Goal: Find specific page/section: Find specific page/section

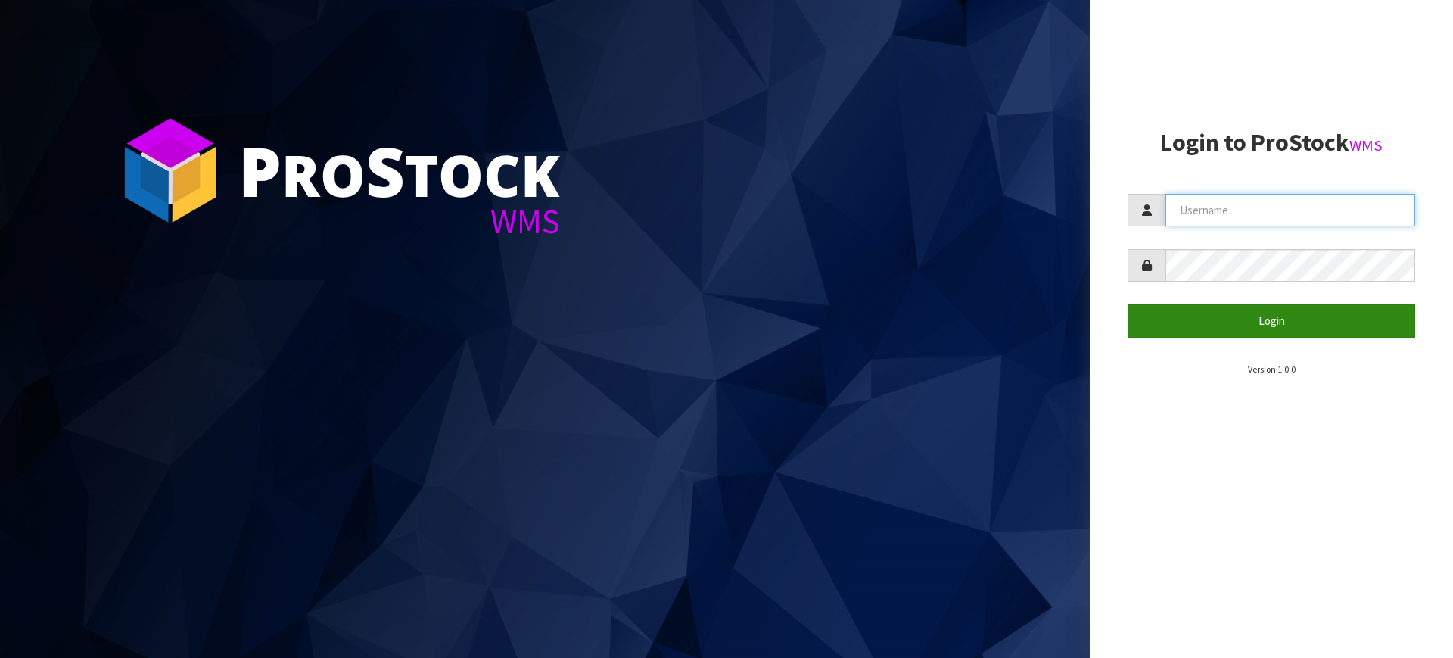
type input "[PERSON_NAME][EMAIL_ADDRESS][DOMAIN_NAME]"
click at [1216, 312] on button "Login" at bounding box center [1272, 320] width 288 height 33
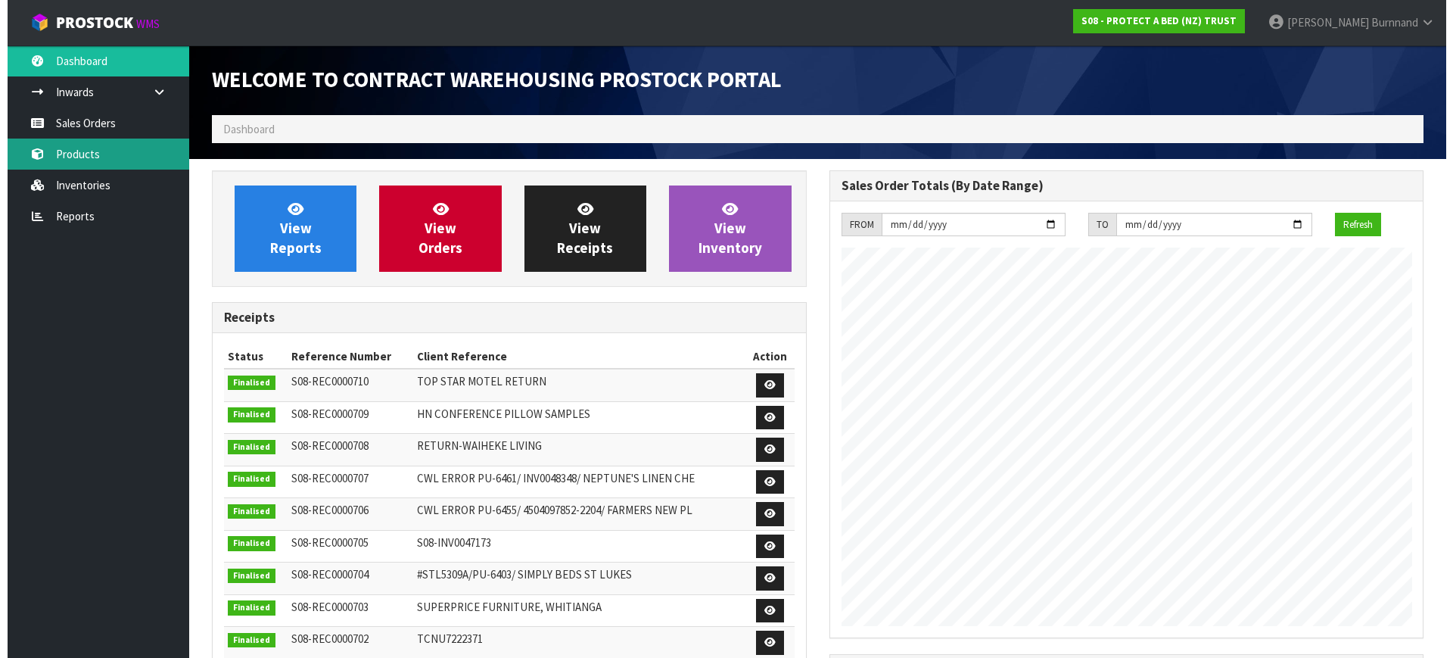
scroll to position [839, 617]
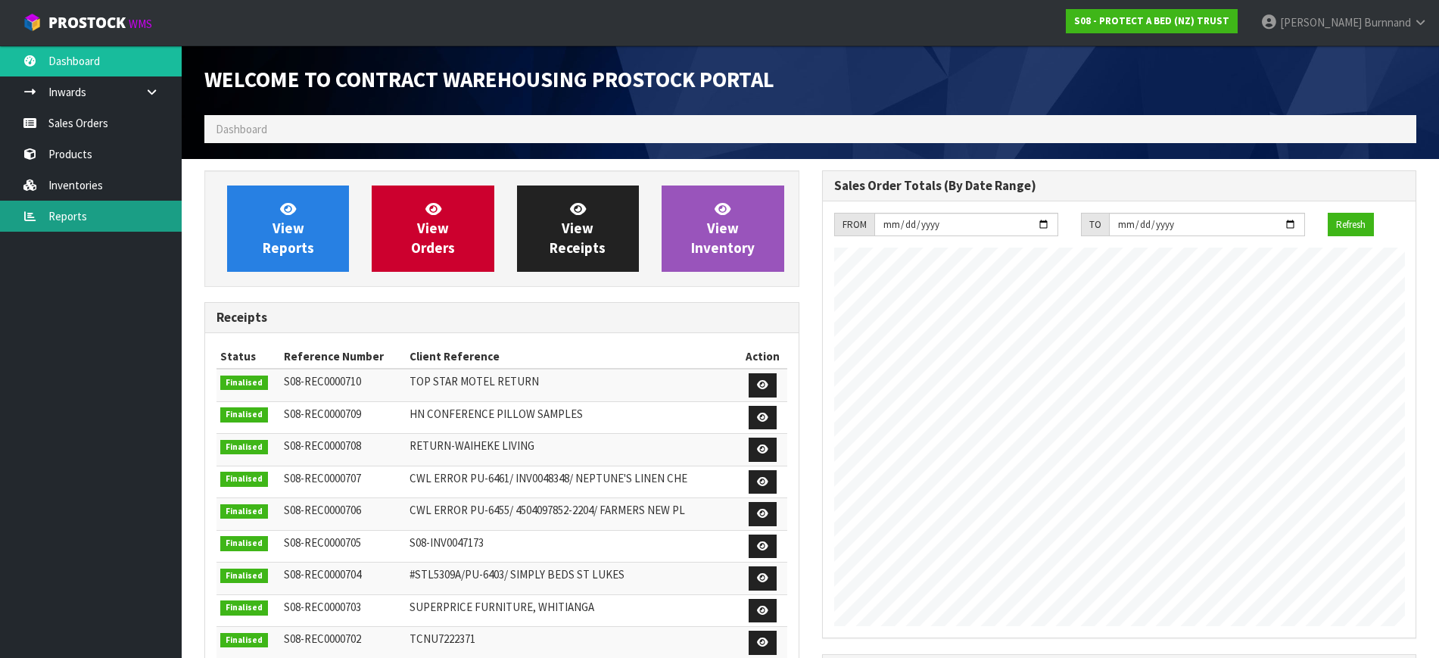
click at [70, 213] on link "Reports" at bounding box center [91, 216] width 182 height 31
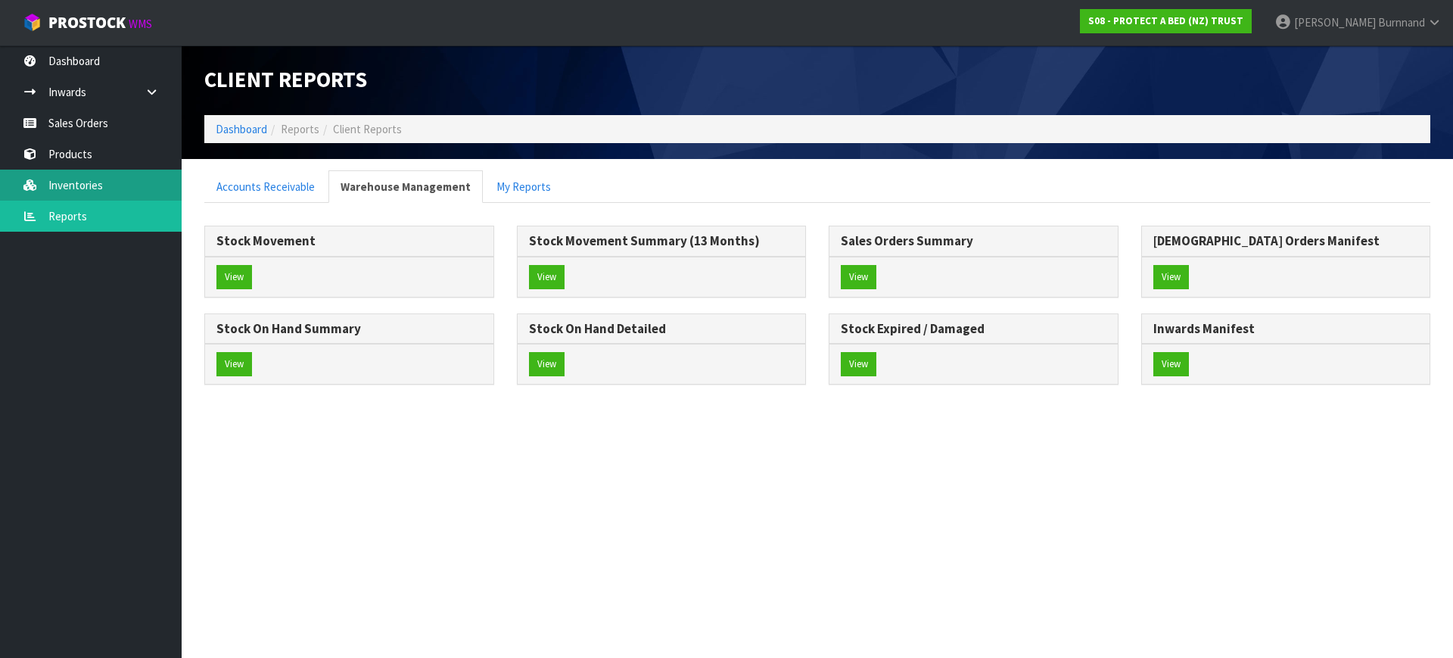
click at [104, 174] on link "Inventories" at bounding box center [91, 185] width 182 height 31
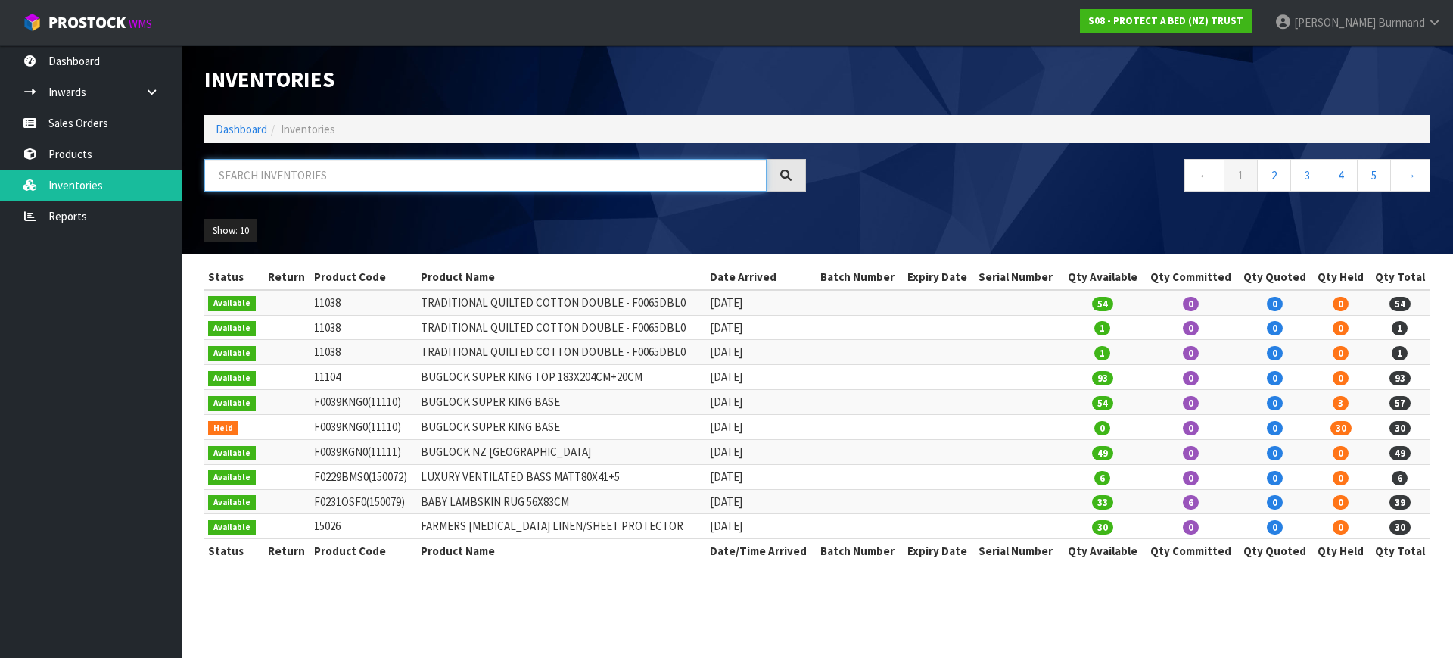
click at [254, 166] on input "text" at bounding box center [485, 175] width 562 height 33
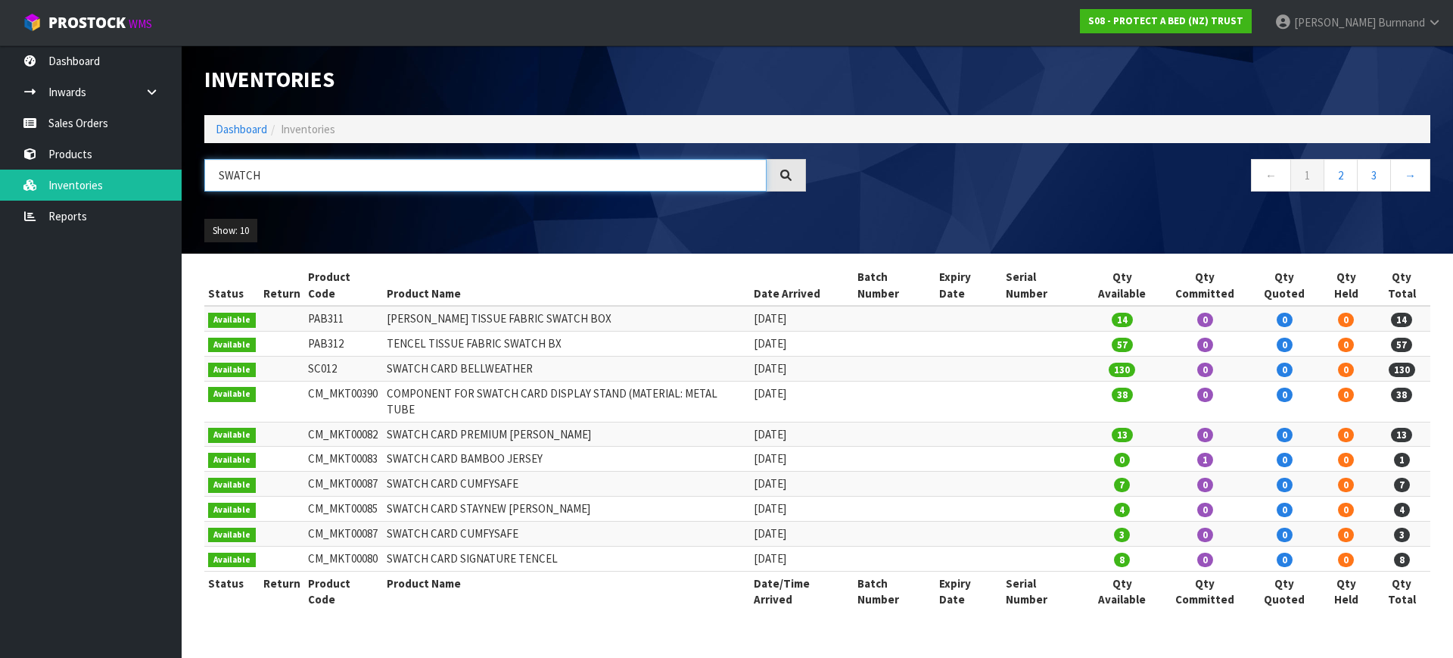
type input "SWATCH"
click at [1349, 179] on link "2" at bounding box center [1341, 175] width 34 height 33
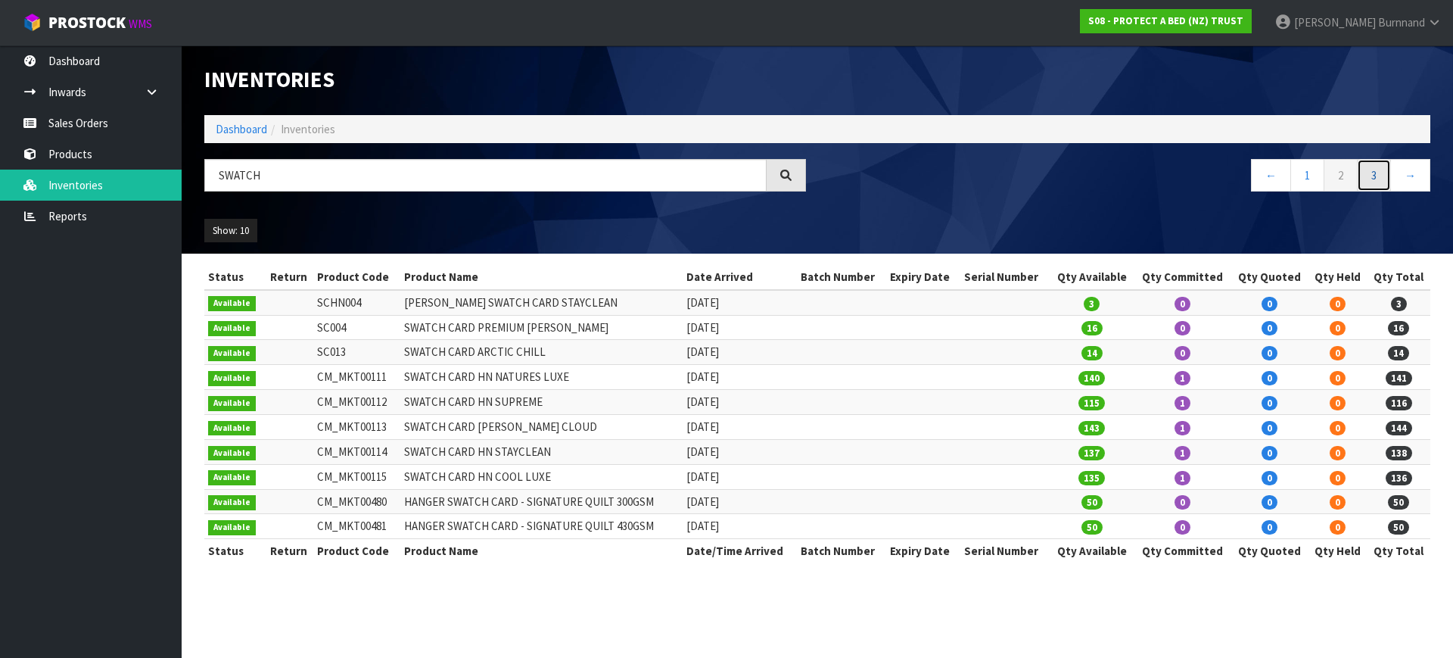
click at [1381, 173] on link "3" at bounding box center [1374, 175] width 34 height 33
